Goal: Information Seeking & Learning: Learn about a topic

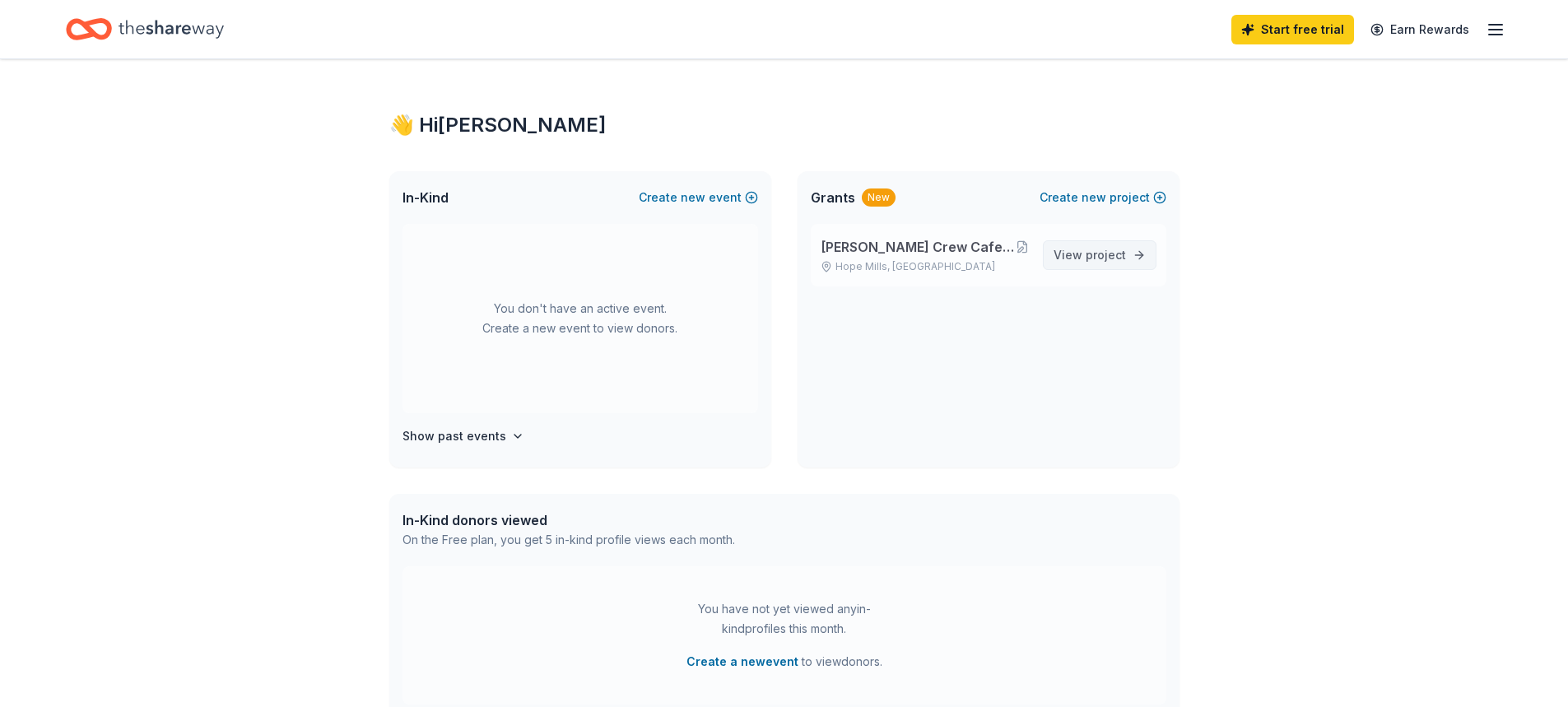
click at [1082, 247] on span "View project" at bounding box center [1090, 255] width 72 height 19
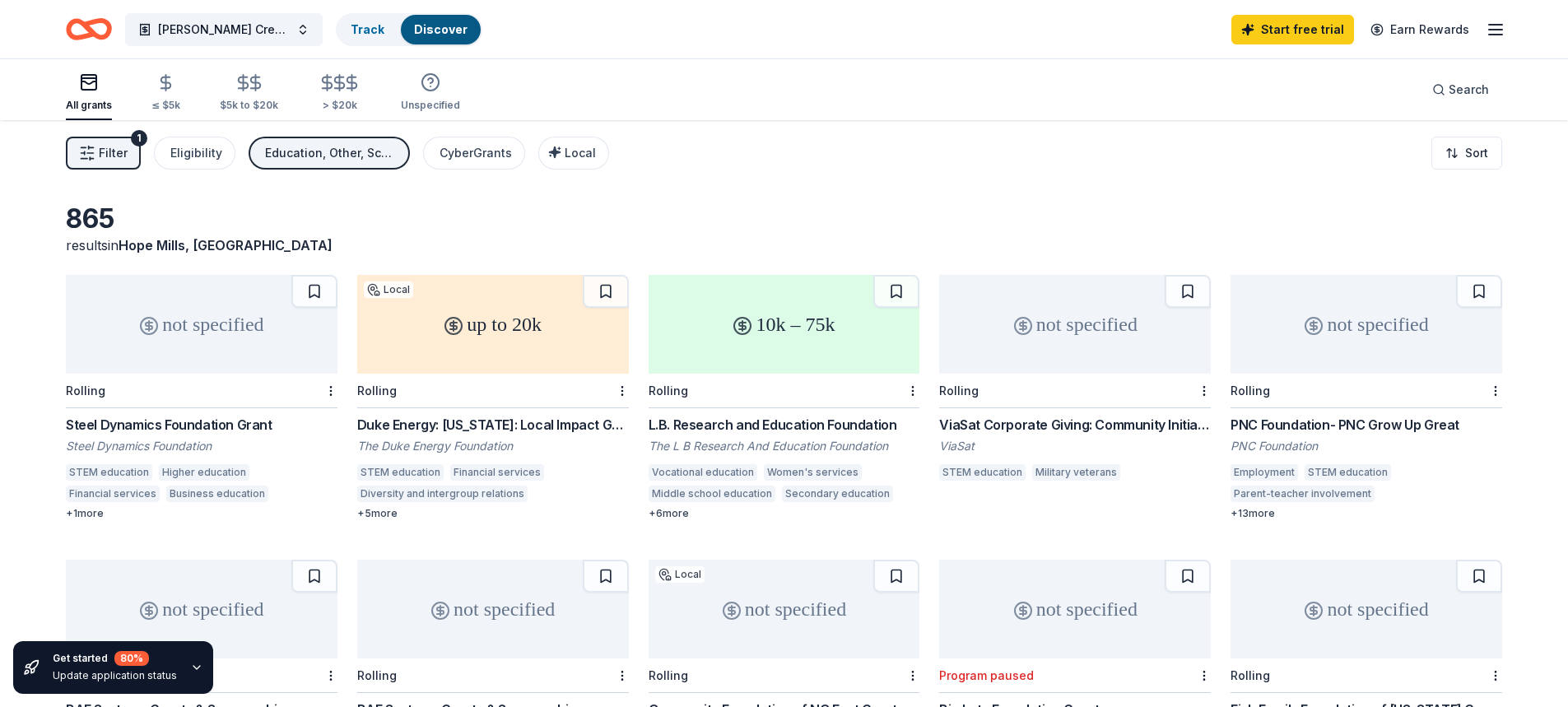
click at [214, 432] on div "Steel Dynamics Foundation Grant" at bounding box center [202, 425] width 272 height 19
click at [329, 148] on div "Education, Other, Scholarship, General operations" at bounding box center [330, 153] width 131 height 19
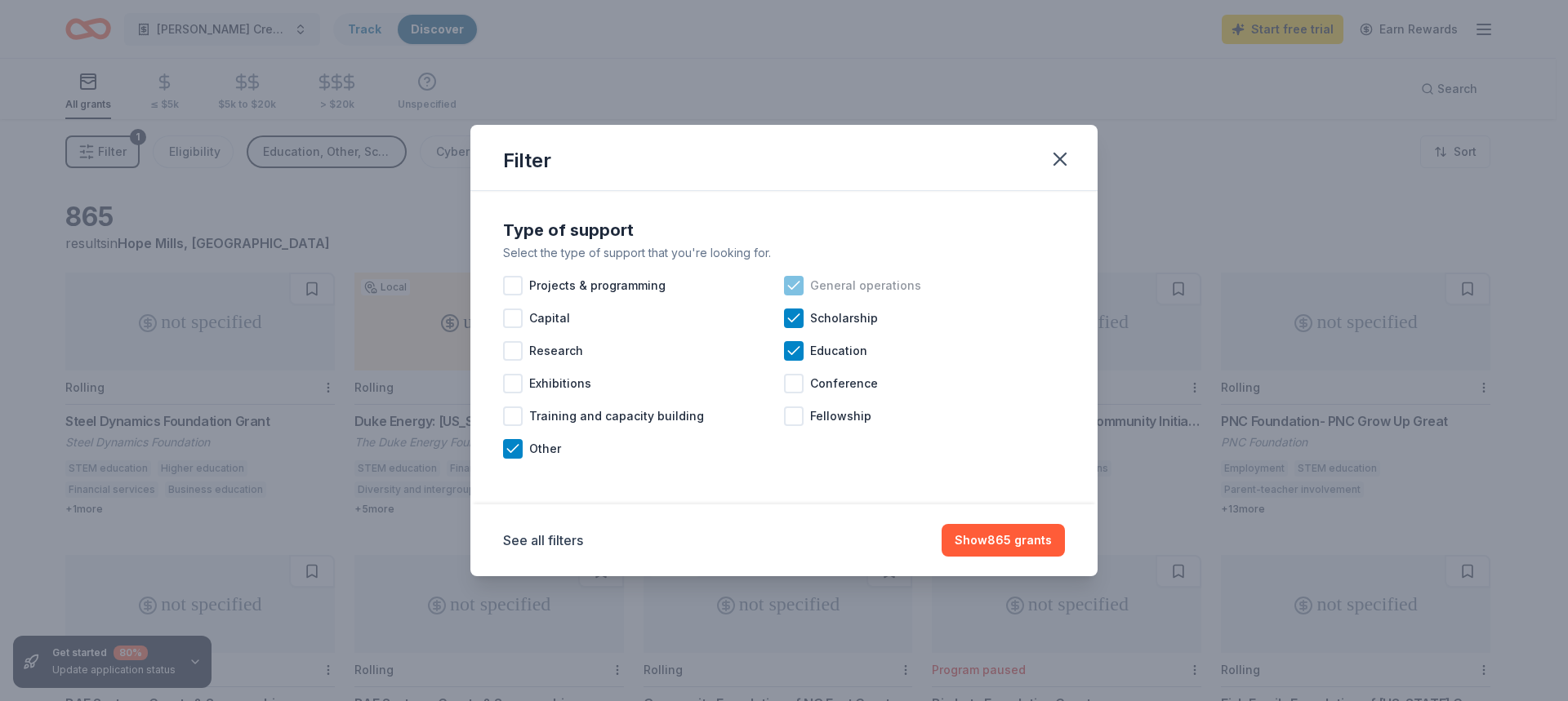
click at [788, 284] on icon at bounding box center [793, 285] width 17 height 17
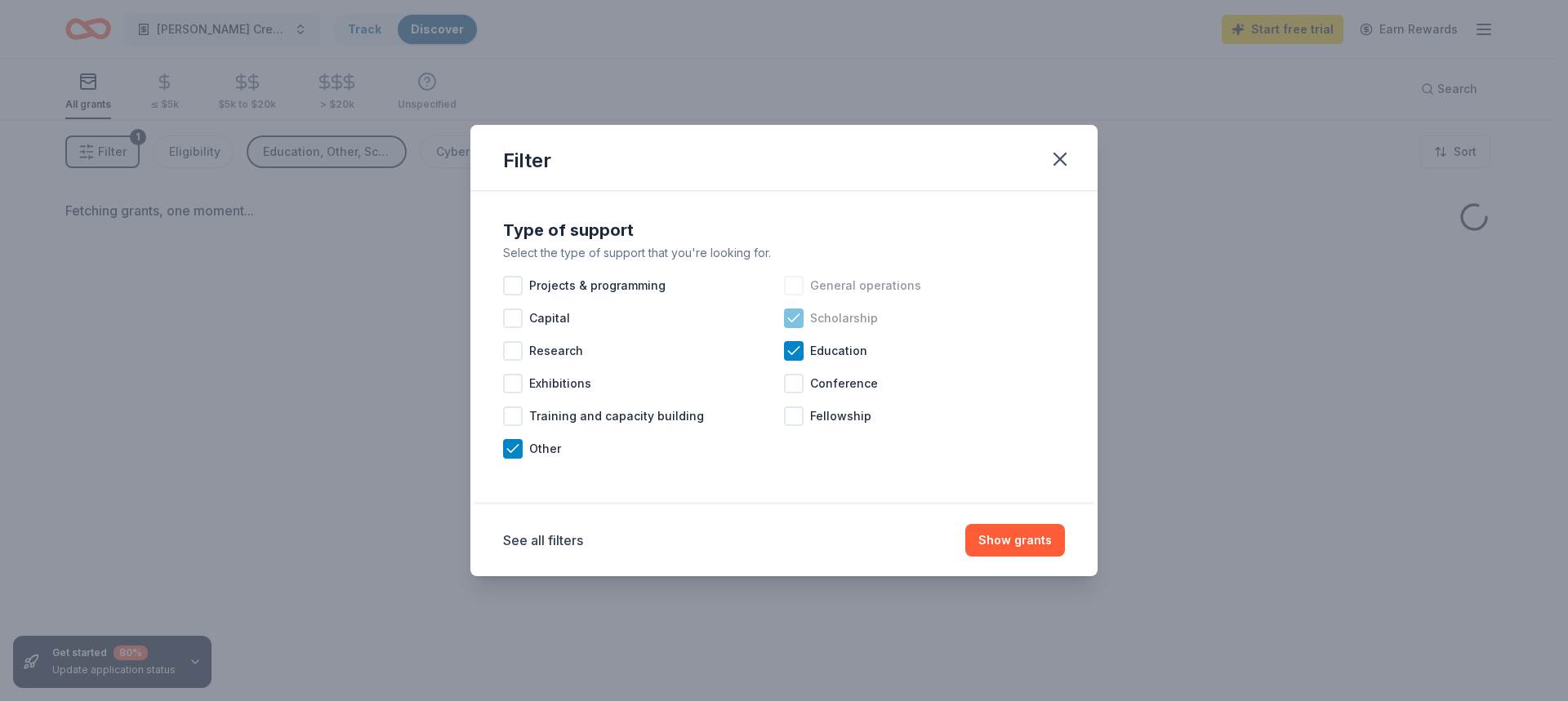
click at [807, 318] on div "Scholarship" at bounding box center [925, 318] width 281 height 32
click at [518, 460] on div "Other" at bounding box center [643, 448] width 281 height 32
click at [1024, 547] on button "Show grants" at bounding box center [1016, 540] width 100 height 32
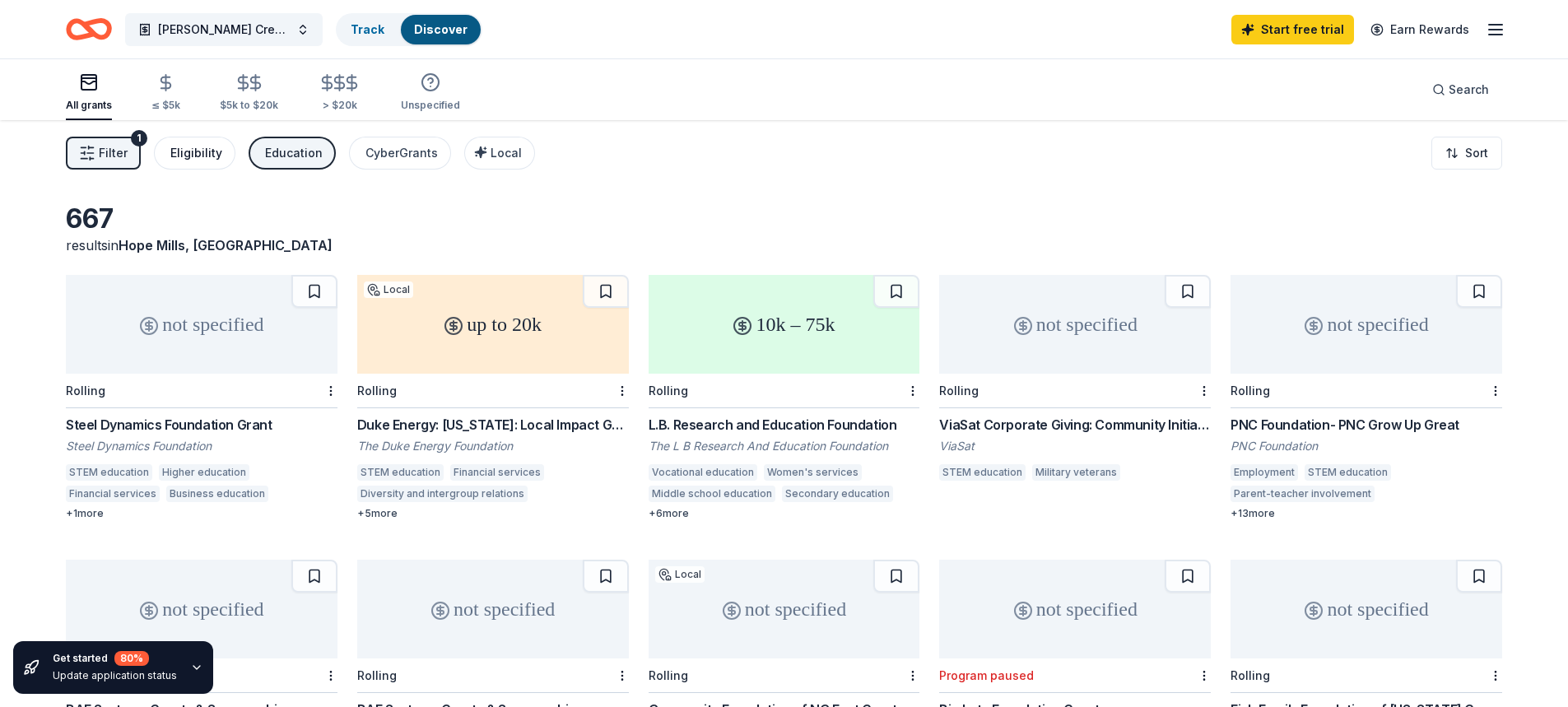
click at [206, 157] on div "Eligibility" at bounding box center [196, 153] width 52 height 19
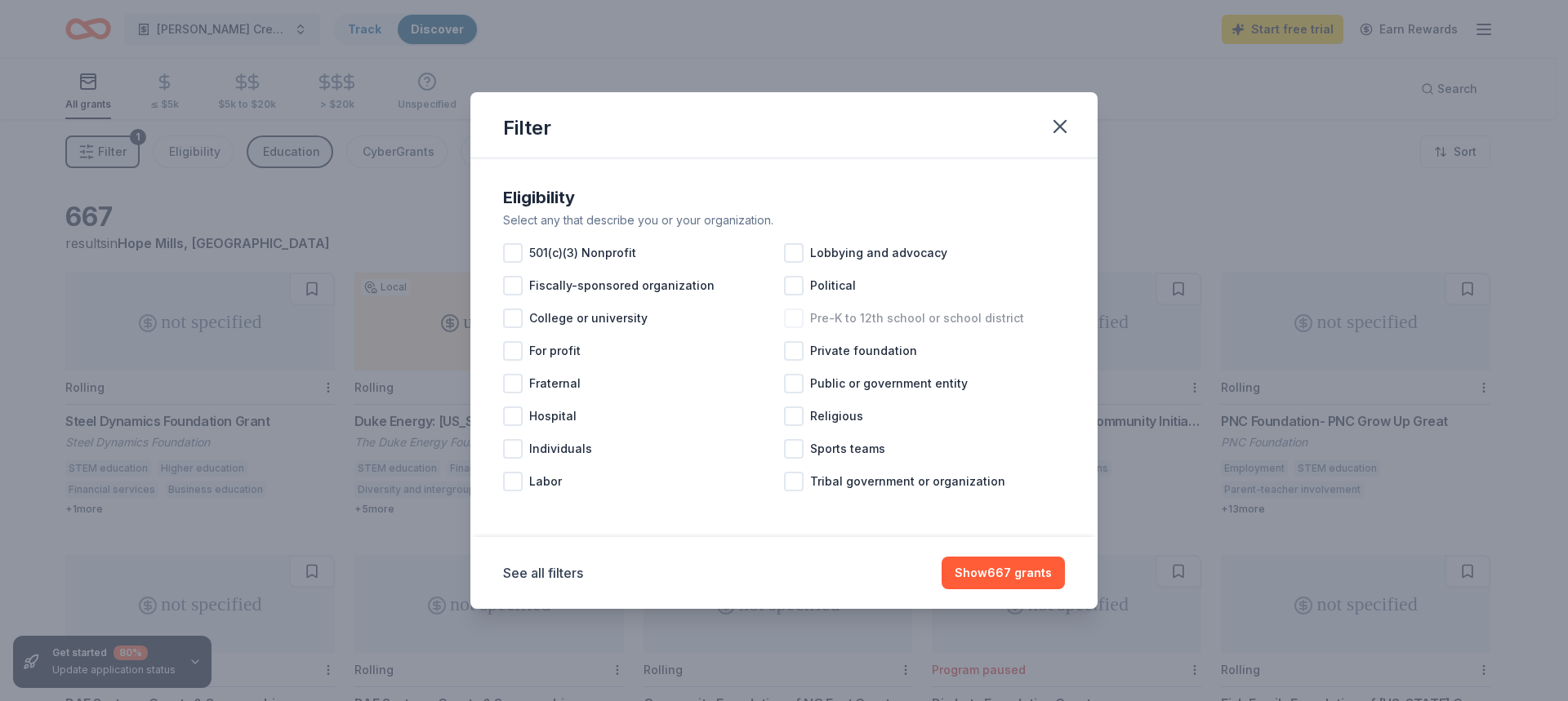
click at [798, 318] on div at bounding box center [794, 319] width 19 height 19
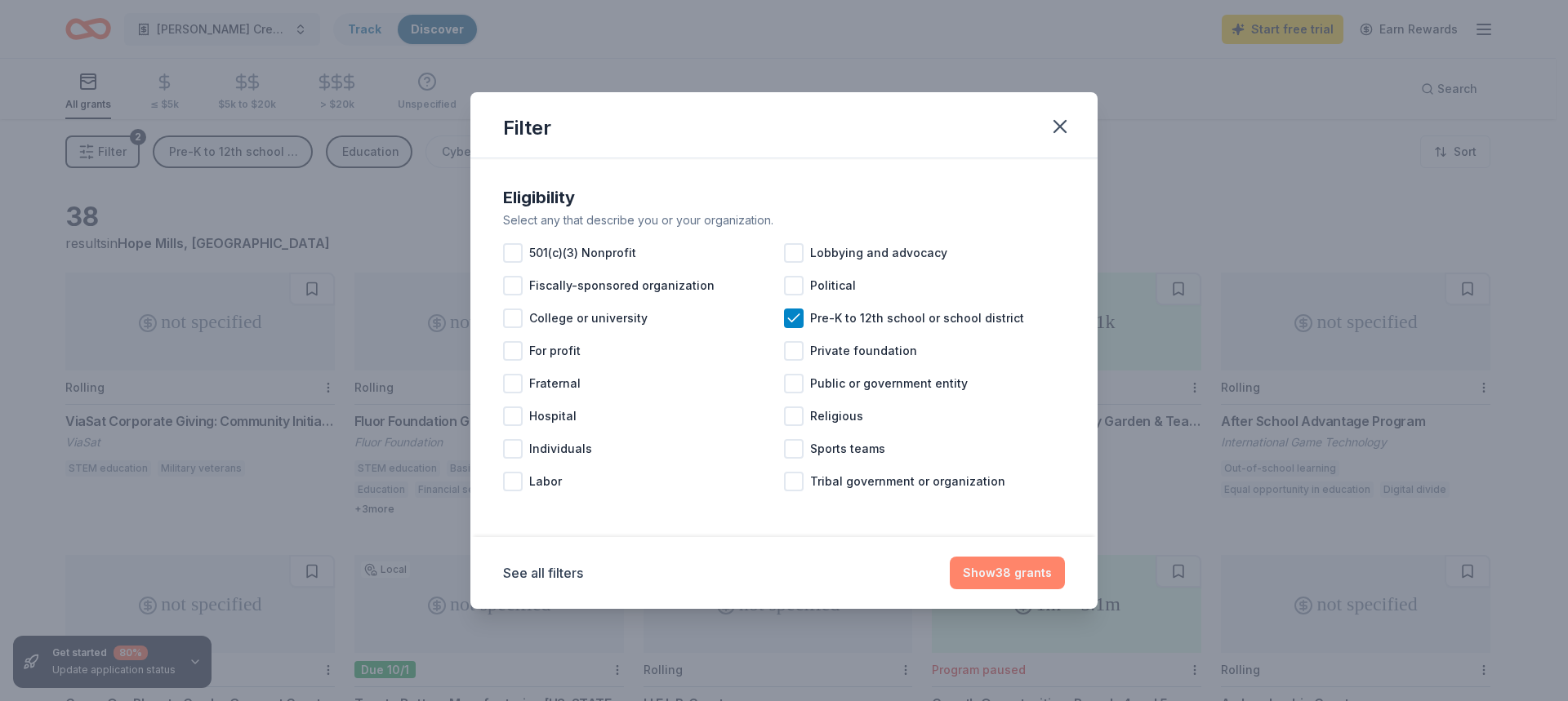
click at [971, 569] on button "Show 38 grants" at bounding box center [1008, 572] width 116 height 32
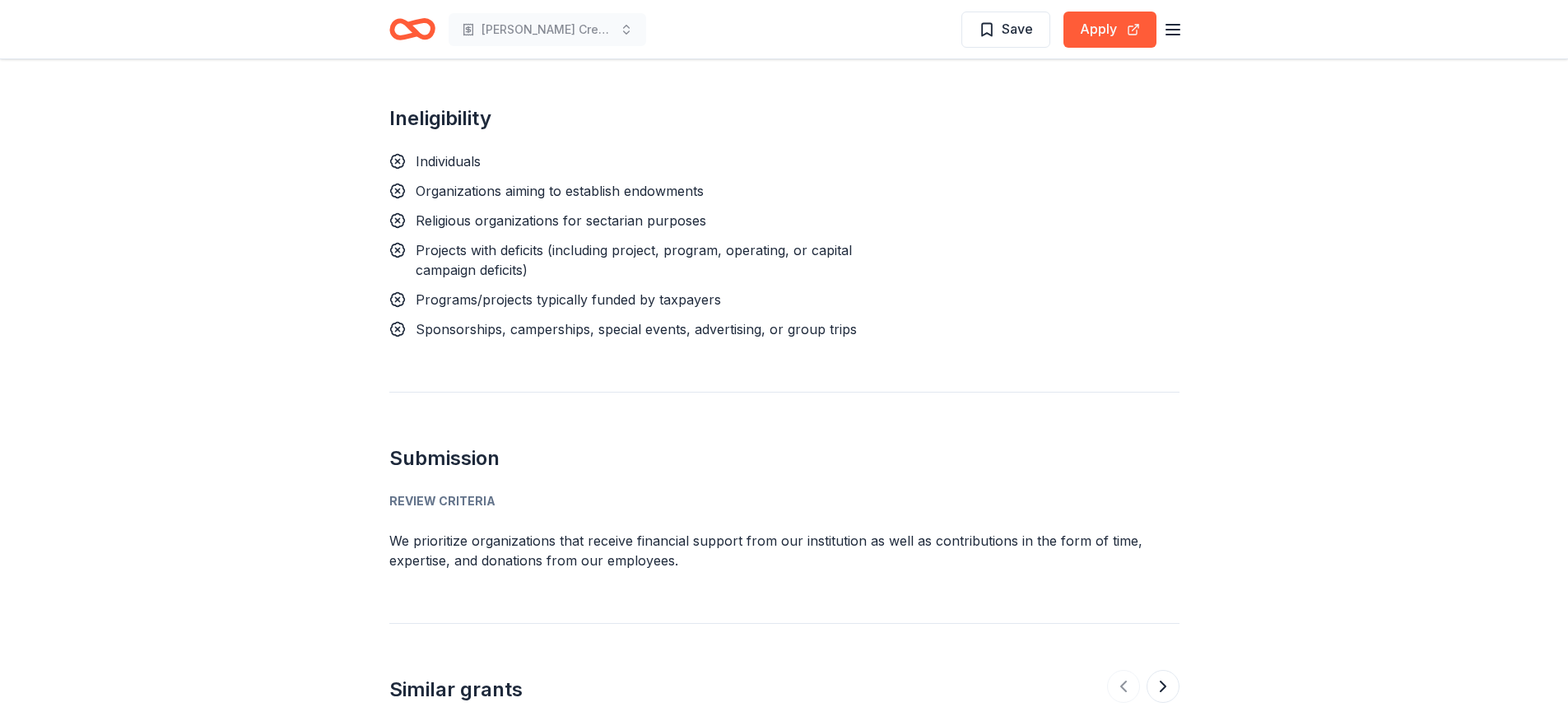
scroll to position [1894, 0]
